Goal: Transaction & Acquisition: Purchase product/service

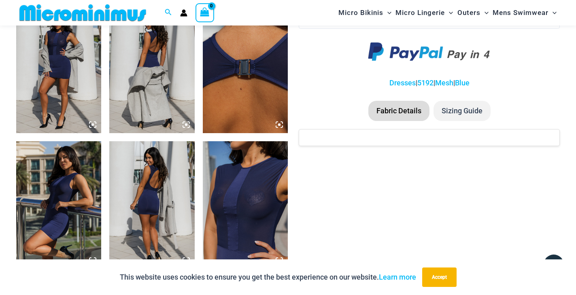
scroll to position [622, 0]
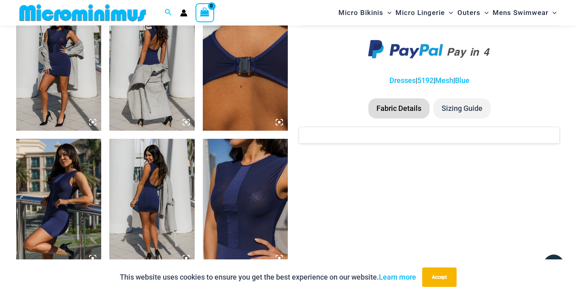
click at [272, 210] on img at bounding box center [245, 203] width 85 height 128
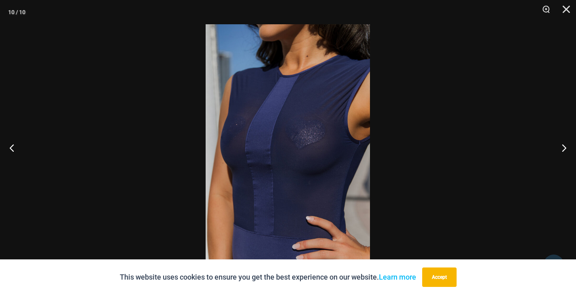
click at [315, 135] on img at bounding box center [288, 147] width 164 height 246
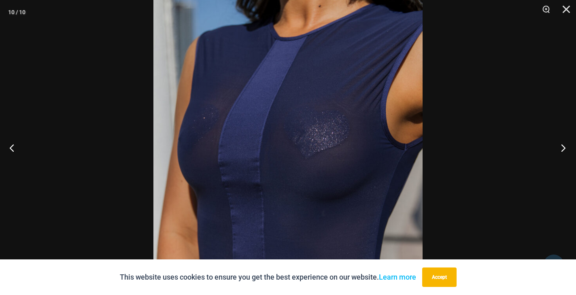
click at [562, 149] on button "Next" at bounding box center [561, 147] width 30 height 40
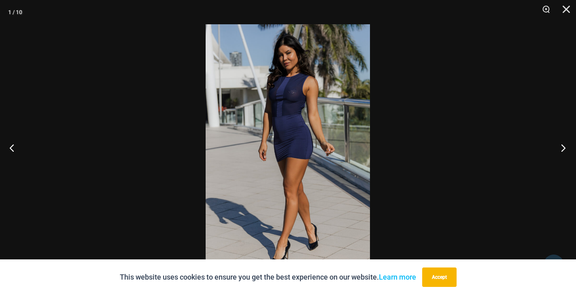
click at [562, 149] on button "Next" at bounding box center [561, 147] width 30 height 40
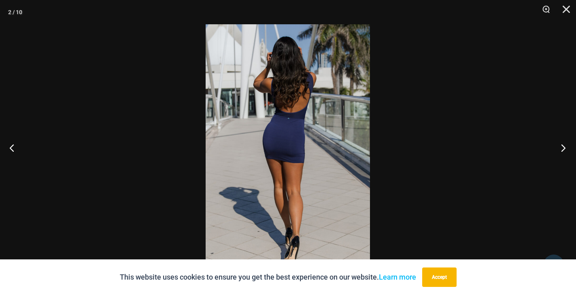
click at [562, 149] on button "Next" at bounding box center [561, 147] width 30 height 40
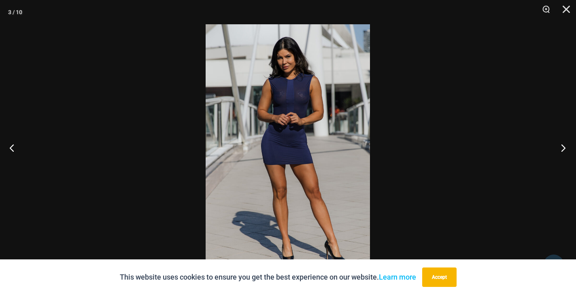
click at [562, 149] on button "Next" at bounding box center [561, 147] width 30 height 40
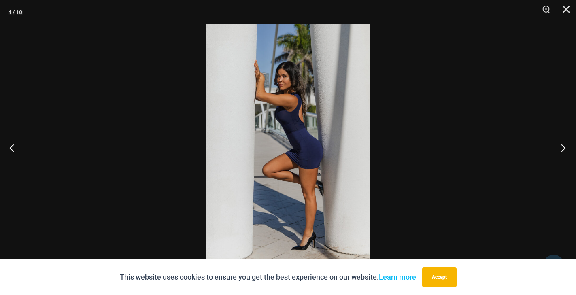
click at [562, 149] on button "Next" at bounding box center [561, 147] width 30 height 40
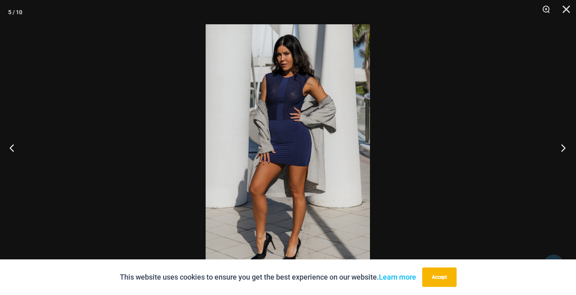
click at [562, 149] on button "Next" at bounding box center [561, 147] width 30 height 40
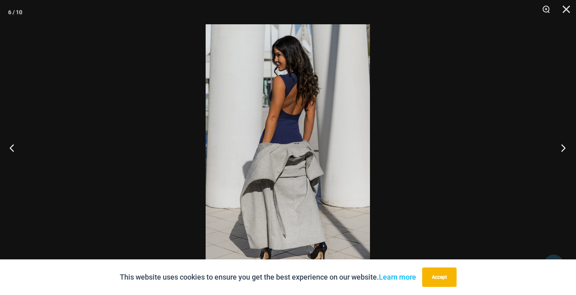
click at [562, 149] on button "Next" at bounding box center [561, 147] width 30 height 40
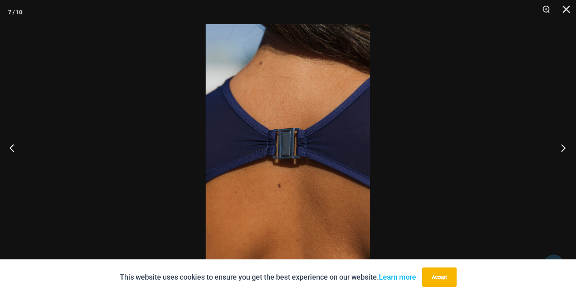
click at [562, 149] on button "Next" at bounding box center [561, 147] width 30 height 40
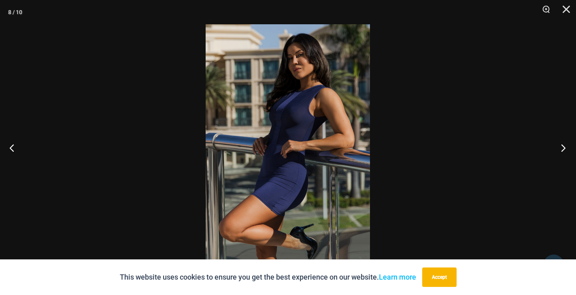
click at [562, 149] on button "Next" at bounding box center [561, 147] width 30 height 40
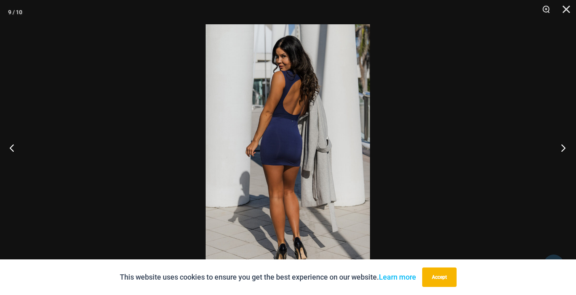
click at [562, 149] on button "Next" at bounding box center [561, 147] width 30 height 40
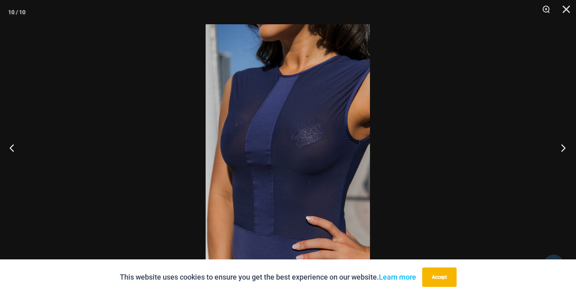
click at [562, 149] on button "Next" at bounding box center [561, 147] width 30 height 40
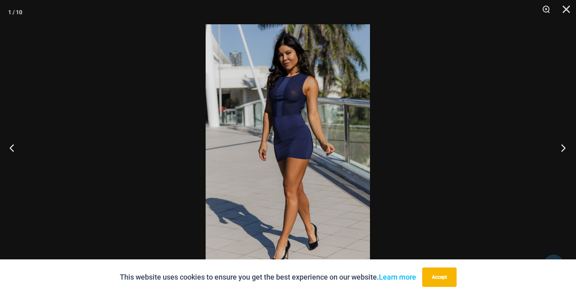
click at [562, 149] on button "Next" at bounding box center [561, 147] width 30 height 40
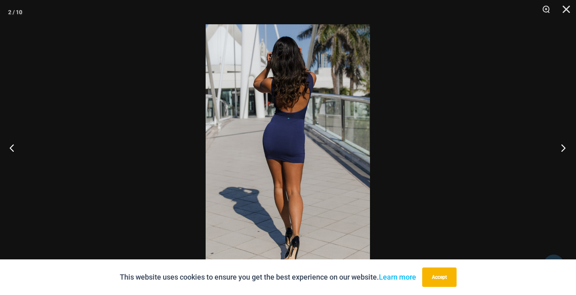
click at [562, 149] on button "Next" at bounding box center [561, 147] width 30 height 40
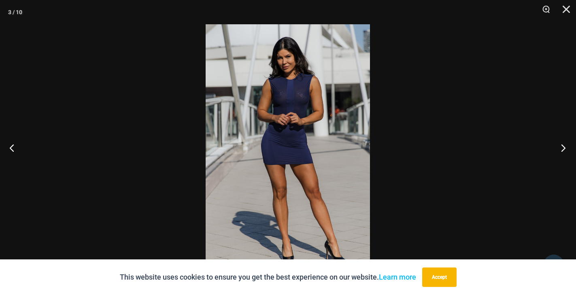
click at [562, 149] on button "Next" at bounding box center [561, 147] width 30 height 40
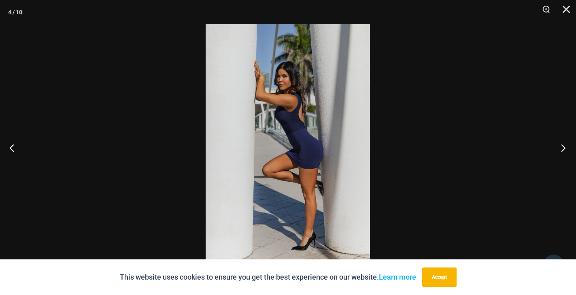
click at [562, 149] on button "Next" at bounding box center [561, 147] width 30 height 40
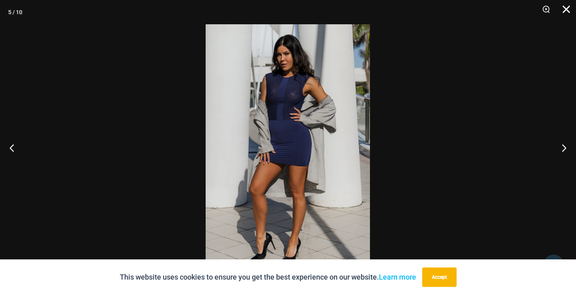
click at [561, 12] on button "Close" at bounding box center [563, 12] width 20 height 24
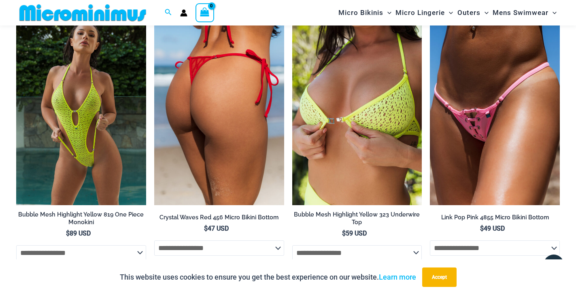
scroll to position [913, 0]
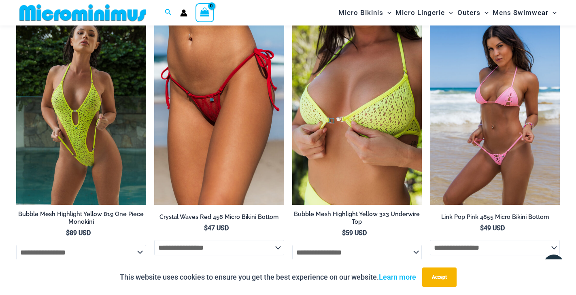
click at [506, 117] on img at bounding box center [495, 107] width 130 height 195
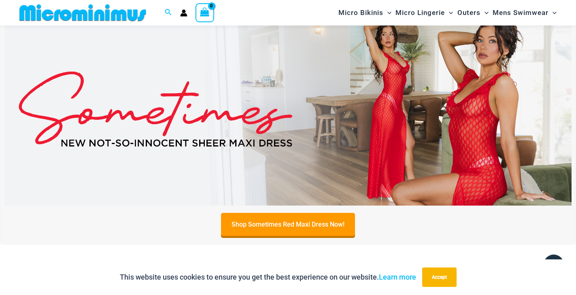
scroll to position [270, 0]
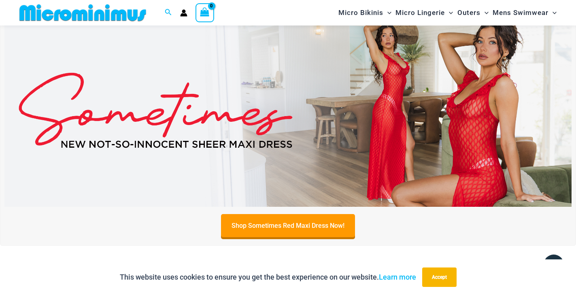
click at [393, 125] on img at bounding box center [287, 110] width 567 height 193
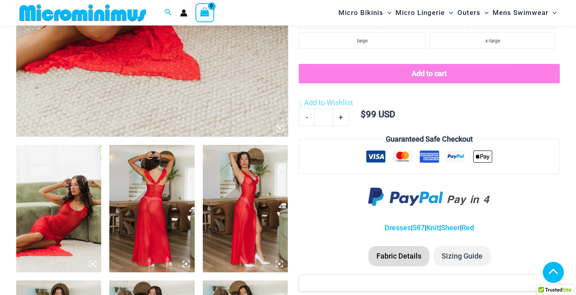
click at [187, 263] on icon at bounding box center [186, 264] width 2 height 2
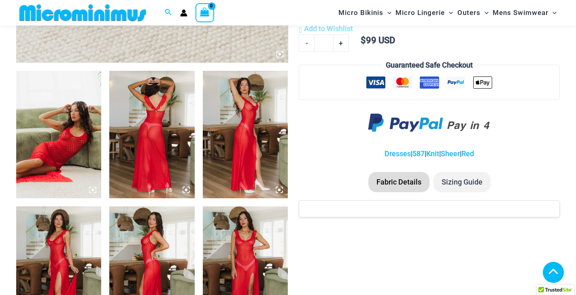
click at [187, 189] on icon at bounding box center [186, 190] width 2 height 2
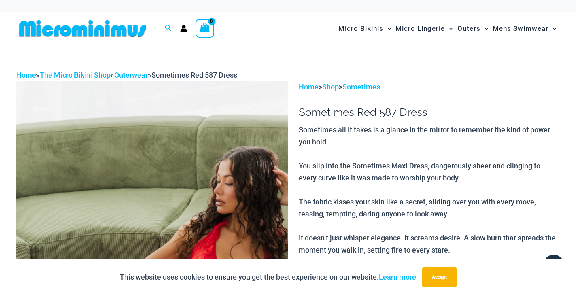
scroll to position [0, 0]
click at [336, 87] on link "Shop" at bounding box center [330, 87] width 17 height 8
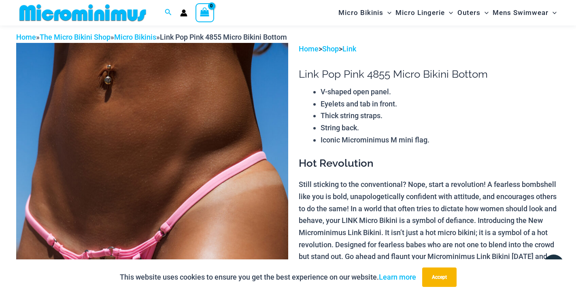
scroll to position [168, 0]
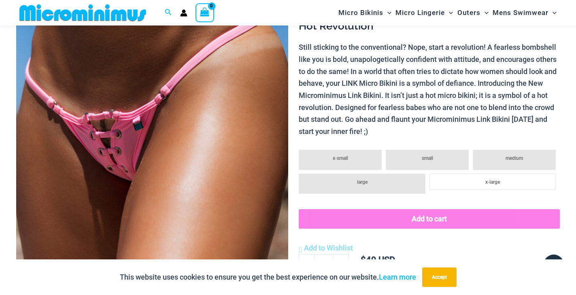
click at [124, 146] on img at bounding box center [152, 110] width 272 height 408
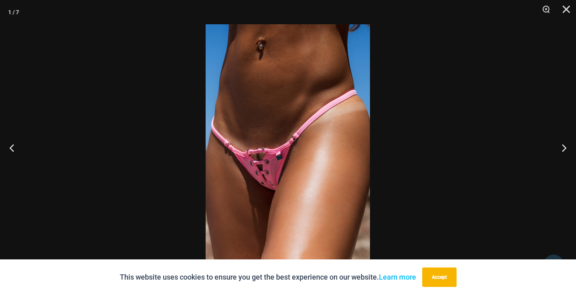
click at [267, 147] on img at bounding box center [288, 147] width 164 height 246
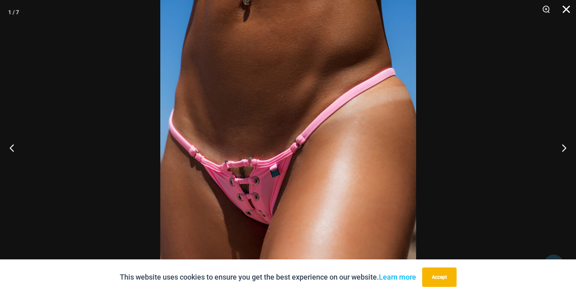
click at [562, 19] on button "Close" at bounding box center [563, 12] width 20 height 24
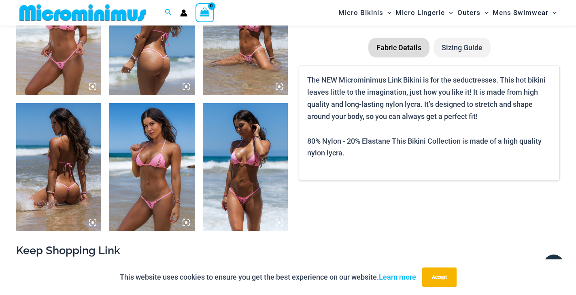
scroll to position [543, 0]
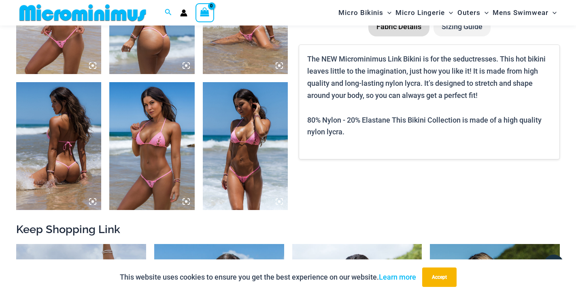
click at [154, 138] on img at bounding box center [151, 146] width 85 height 128
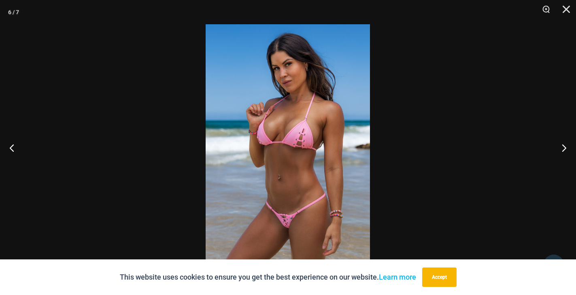
click at [289, 144] on img at bounding box center [288, 147] width 164 height 246
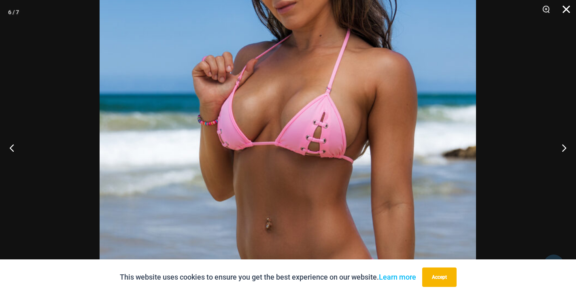
click at [565, 11] on button "Close" at bounding box center [563, 12] width 20 height 24
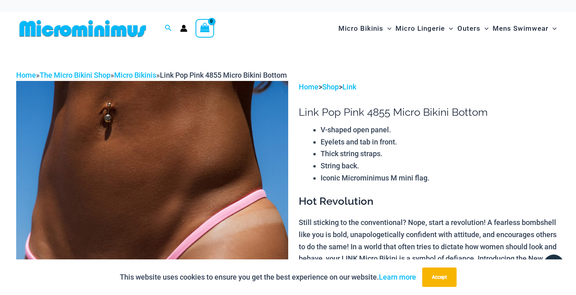
scroll to position [0, 0]
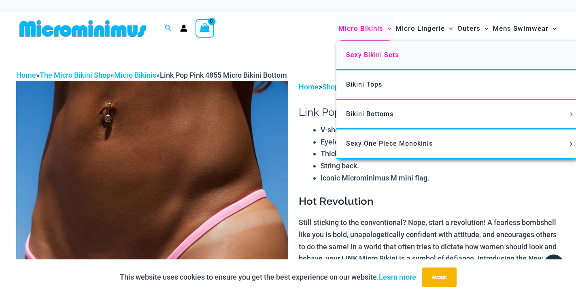
click at [374, 57] on span "Sexy Bikini Sets" at bounding box center [372, 55] width 53 height 8
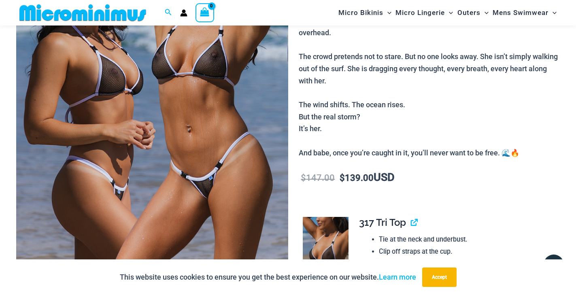
scroll to position [185, 0]
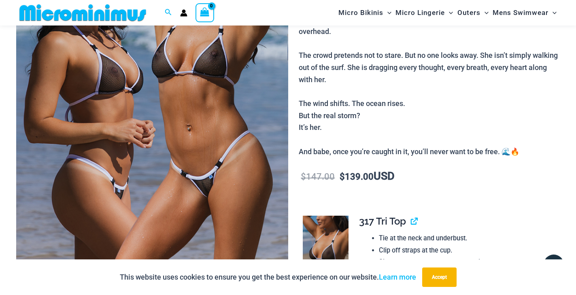
click at [328, 6] on div "Micro Bikinis Menu Toggle Sexy Bikini Sets Bikini Tops Bikini Bottoms Menu Togg…" at bounding box center [419, 12] width 281 height 25
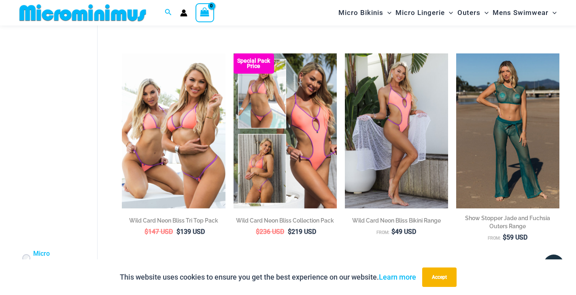
scroll to position [714, 0]
